Goal: Navigation & Orientation: Find specific page/section

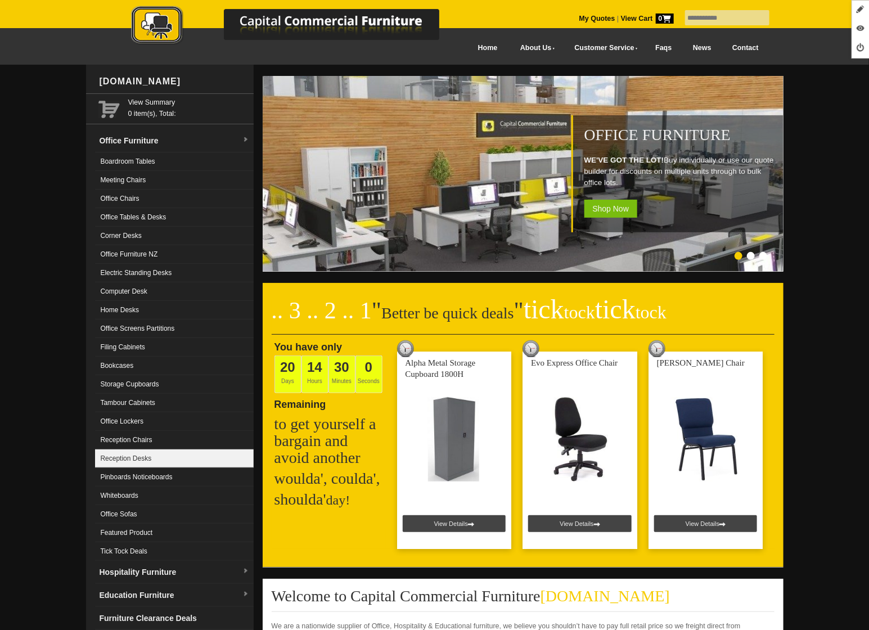
click at [168, 462] on link "Reception Desks" at bounding box center [174, 458] width 159 height 19
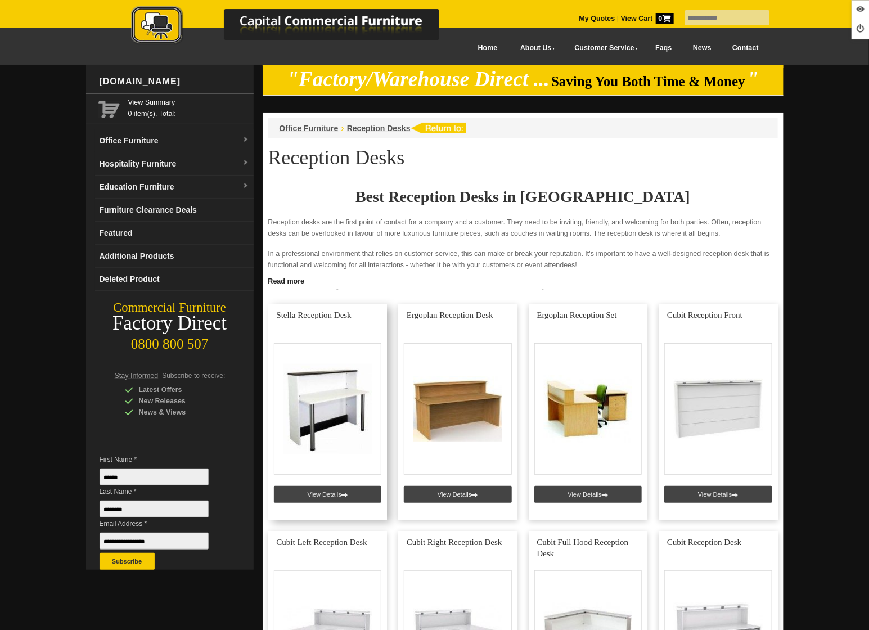
click at [297, 492] on link at bounding box center [327, 412] width 119 height 216
